Goal: Information Seeking & Learning: Check status

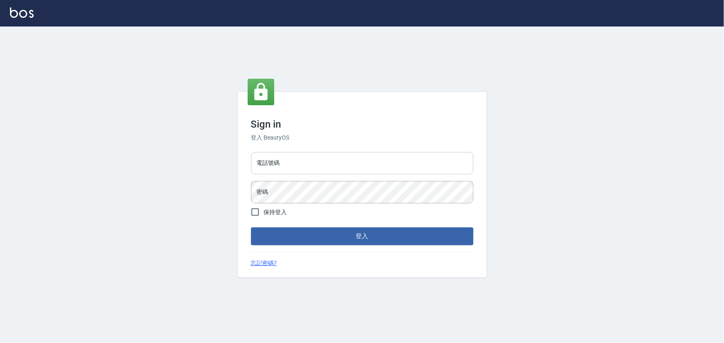
click at [331, 163] on input "電話號碼" at bounding box center [362, 163] width 222 height 22
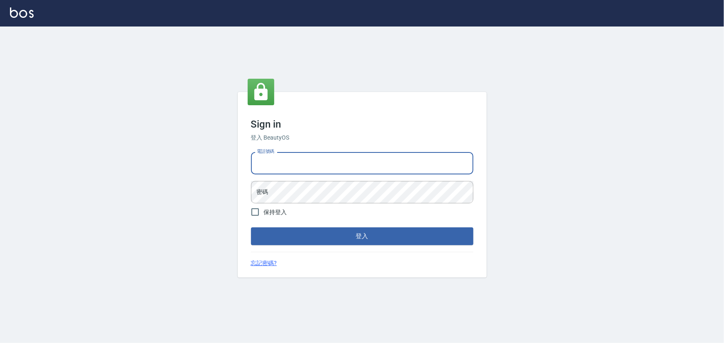
type input "29572957"
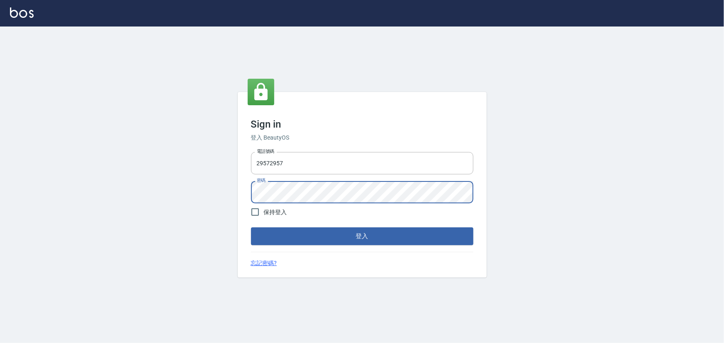
click at [251, 228] on button "登入" at bounding box center [362, 236] width 222 height 17
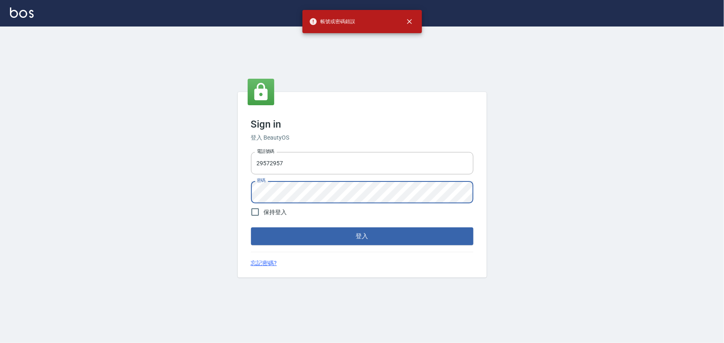
click at [144, 210] on div "Sign in 登入 BeautyOS 電話號碼 [PHONE_NUMBER] 電話號碼 密碼 密碼 保持登入 登入 忘記密碼?" at bounding box center [362, 185] width 724 height 317
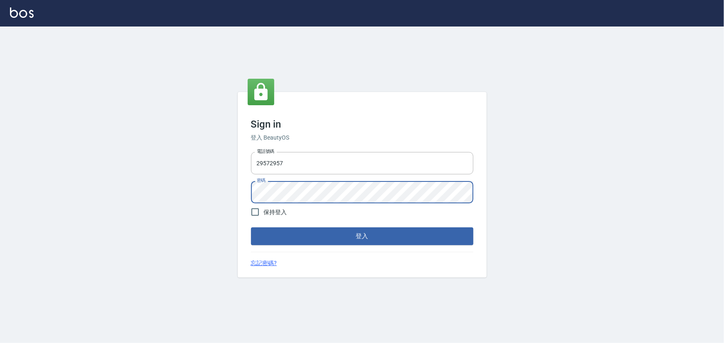
click at [251, 228] on button "登入" at bounding box center [362, 236] width 222 height 17
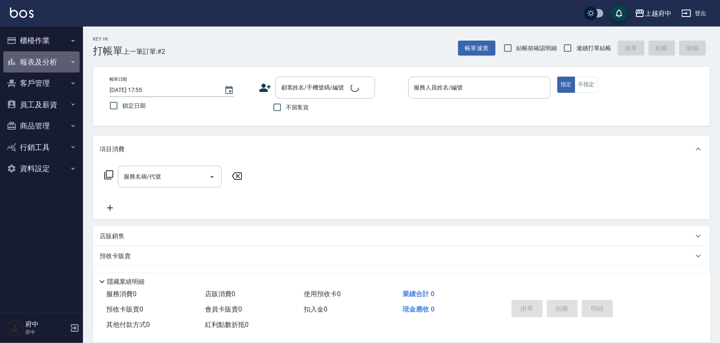
click at [63, 57] on button "報表及分析" at bounding box center [41, 62] width 76 height 22
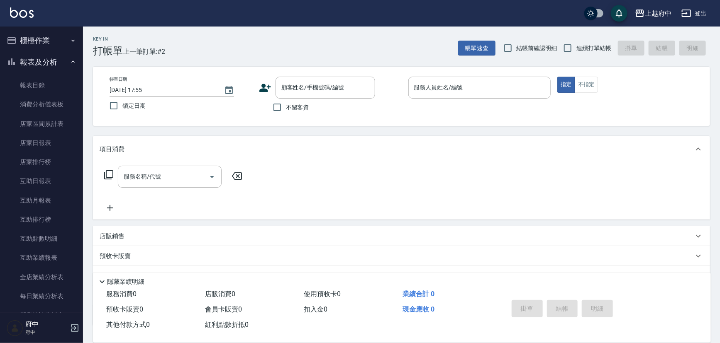
drag, startPoint x: 41, startPoint y: 59, endPoint x: 41, endPoint y: 49, distance: 9.6
click at [41, 59] on button "報表及分析" at bounding box center [41, 62] width 76 height 22
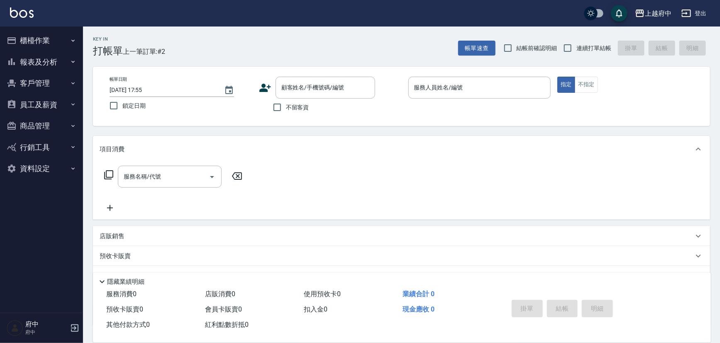
click at [40, 39] on button "櫃檯作業" at bounding box center [41, 41] width 76 height 22
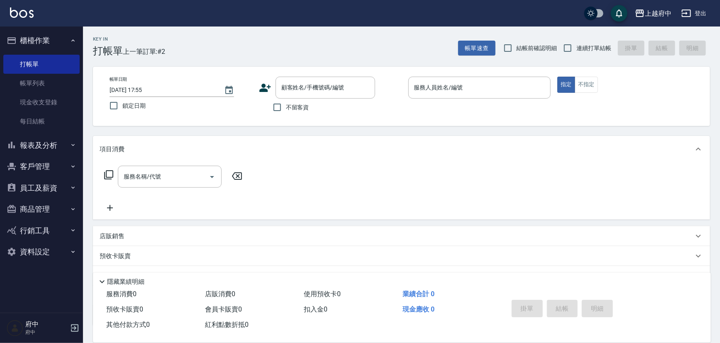
click at [40, 39] on button "櫃檯作業" at bounding box center [41, 41] width 76 height 22
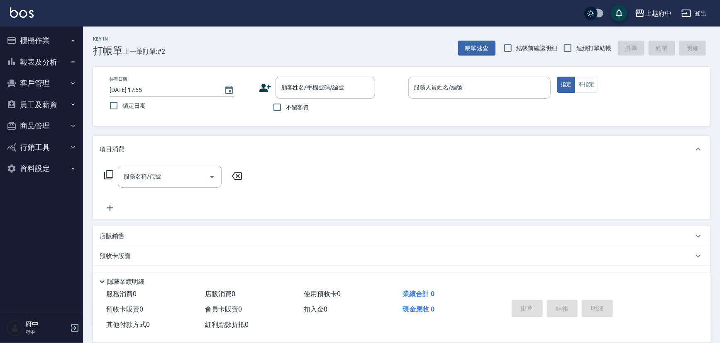
click at [43, 63] on button "報表及分析" at bounding box center [41, 62] width 76 height 22
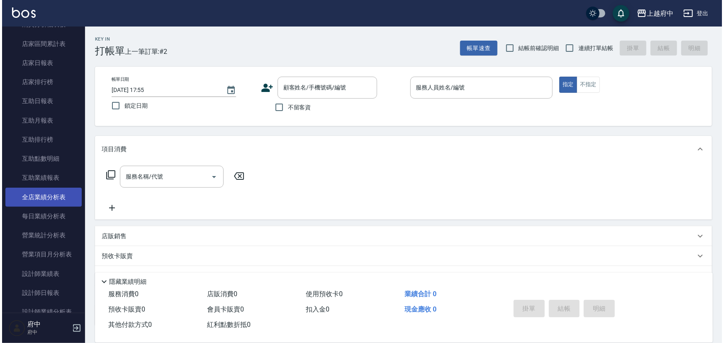
scroll to position [188, 0]
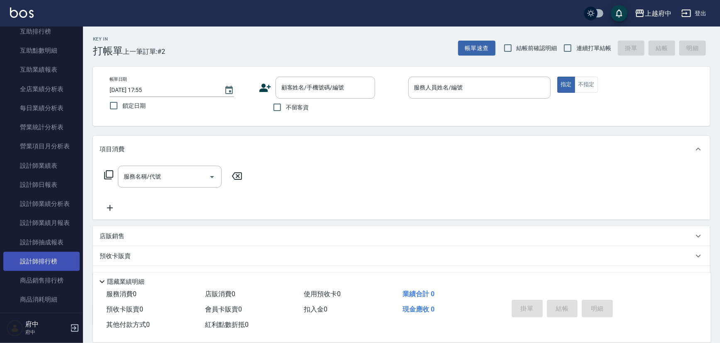
click at [43, 267] on link "設計師排行榜" at bounding box center [41, 261] width 76 height 19
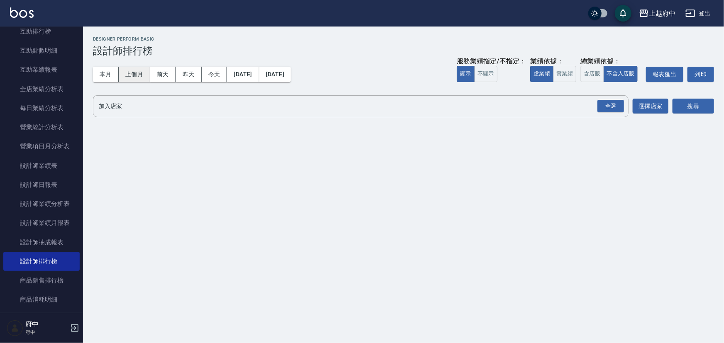
click at [129, 75] on button "上個月" at bounding box center [135, 74] width 32 height 15
click at [589, 76] on button "含店販" at bounding box center [591, 74] width 23 height 16
click at [614, 104] on div "全選" at bounding box center [610, 106] width 27 height 13
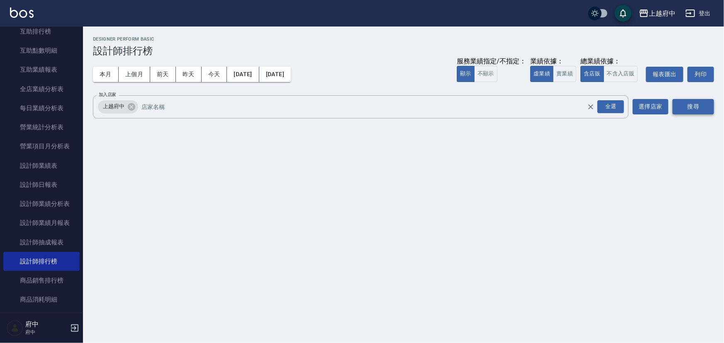
click at [701, 110] on button "搜尋" at bounding box center [692, 106] width 41 height 15
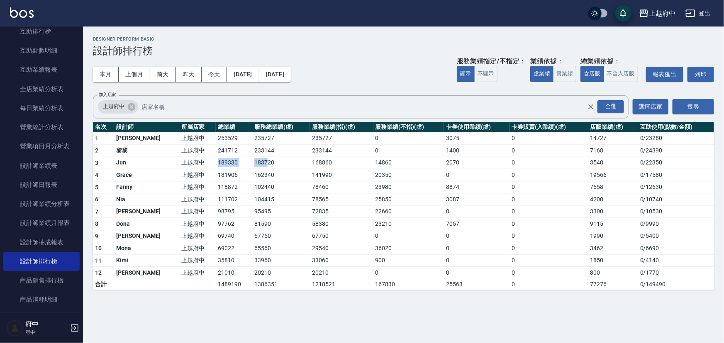
drag, startPoint x: 184, startPoint y: 163, endPoint x: 240, endPoint y: 165, distance: 56.0
click at [240, 165] on tr "[DATE] 上越府中 189330 183720 168860 14860 2070 0 3540 0 / 22350" at bounding box center [403, 163] width 621 height 12
click at [265, 162] on td "183720" at bounding box center [281, 163] width 58 height 12
